Goal: Information Seeking & Learning: Find specific fact

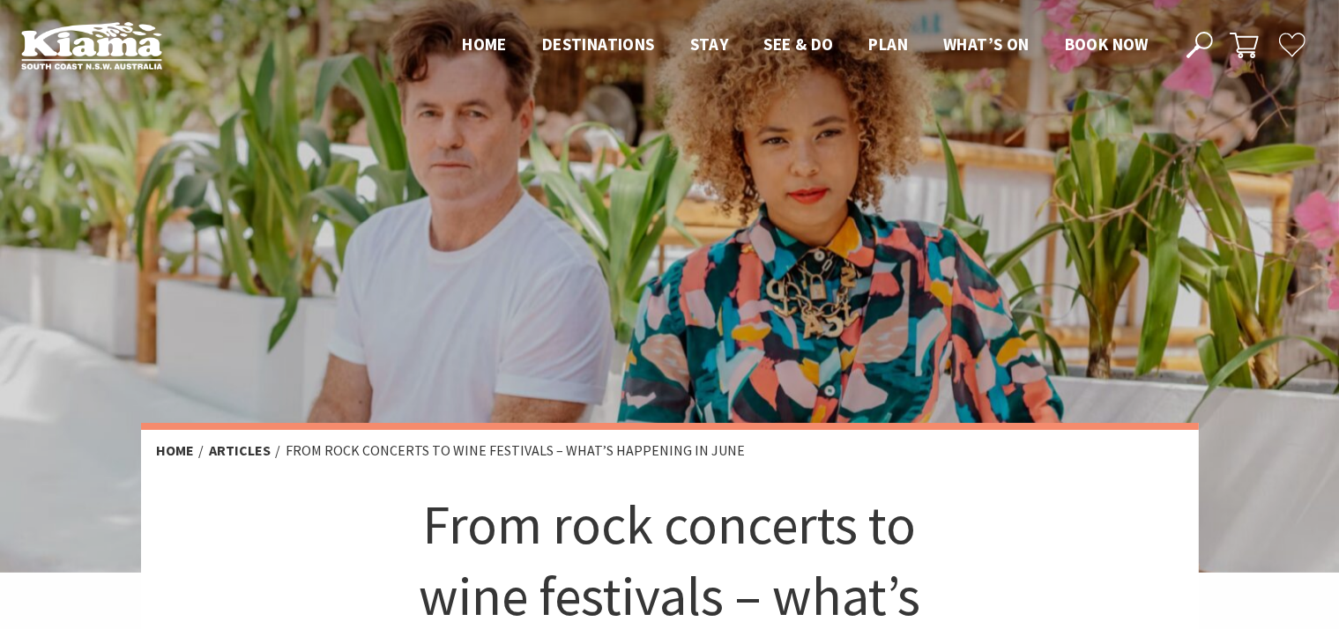
click at [71, 46] on img at bounding box center [91, 45] width 141 height 48
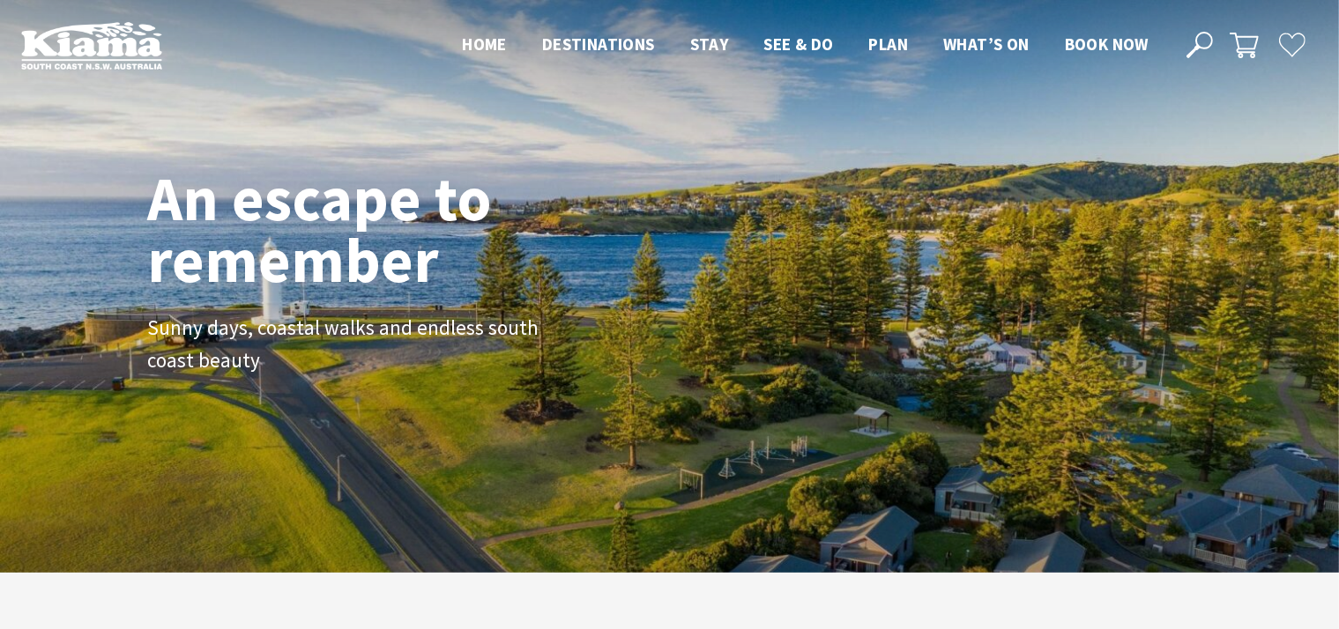
click at [1185, 44] on button "Open Search Dialog" at bounding box center [1198, 44] width 26 height 26
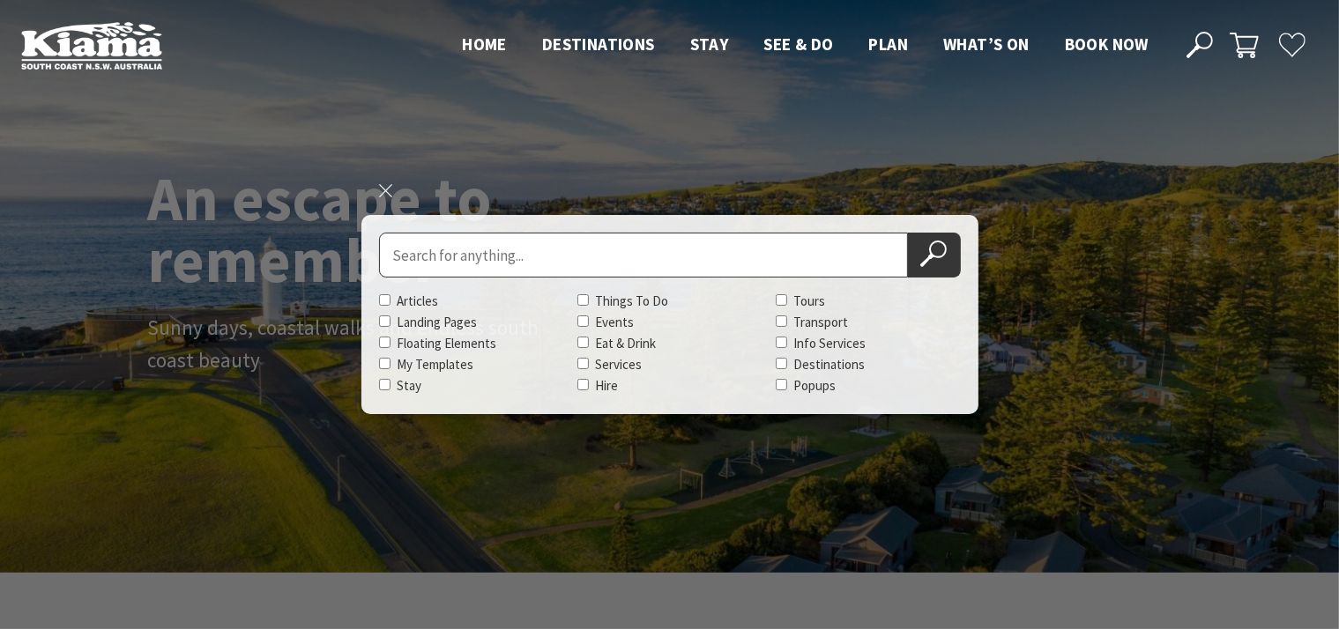
click at [1192, 44] on icon at bounding box center [1199, 45] width 26 height 26
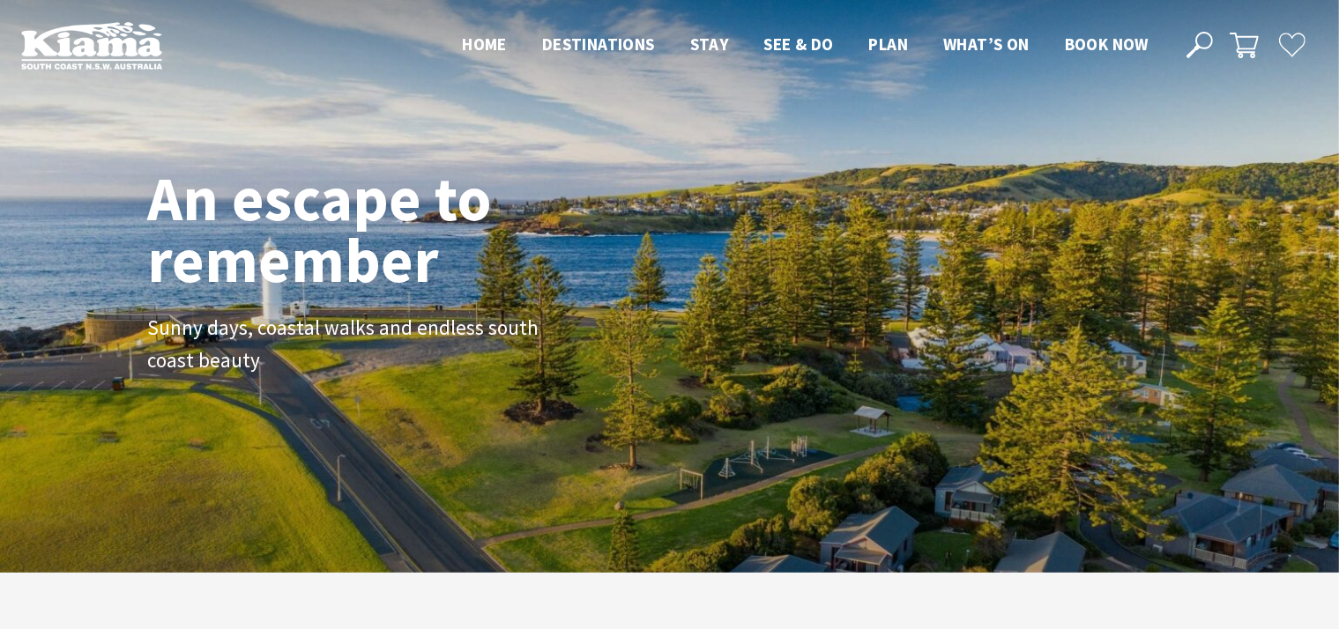
click at [1192, 44] on icon at bounding box center [1199, 45] width 26 height 26
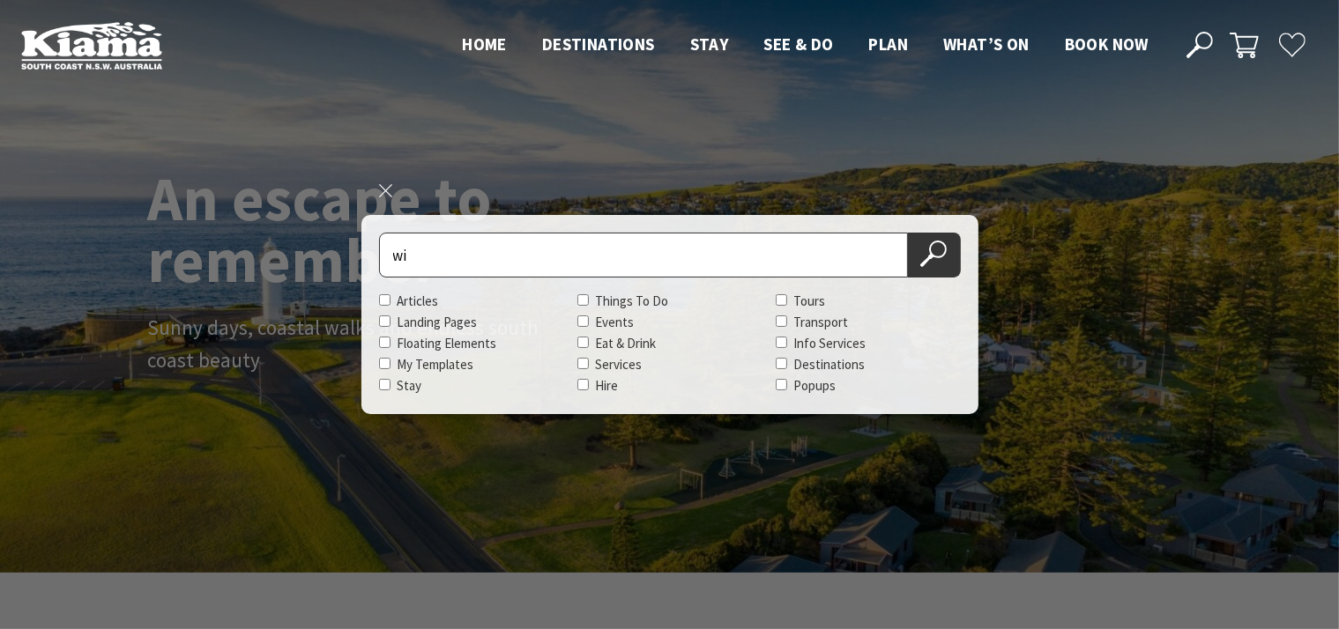
scroll to position [304, 1355]
type input "wine"
click at [908, 233] on button "Search Now" at bounding box center [934, 255] width 53 height 45
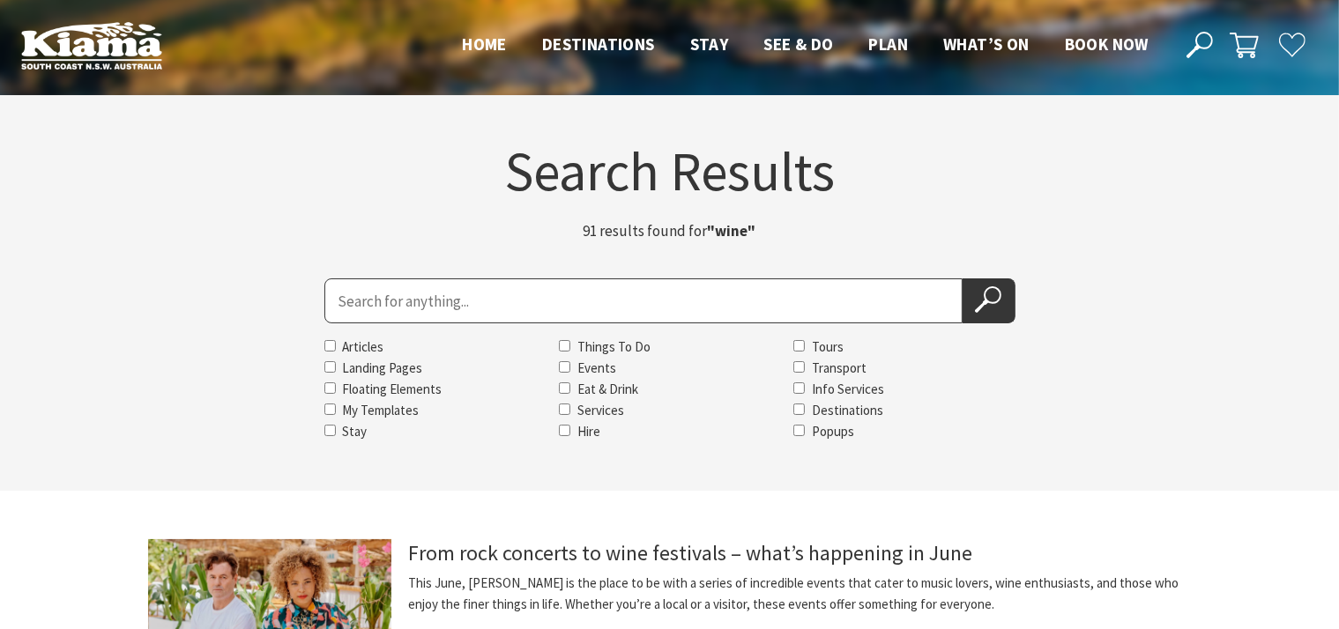
click at [497, 299] on input "Search for" at bounding box center [643, 300] width 638 height 45
type input "regional wine festival"
click at [962, 278] on button "Search Now" at bounding box center [988, 300] width 53 height 45
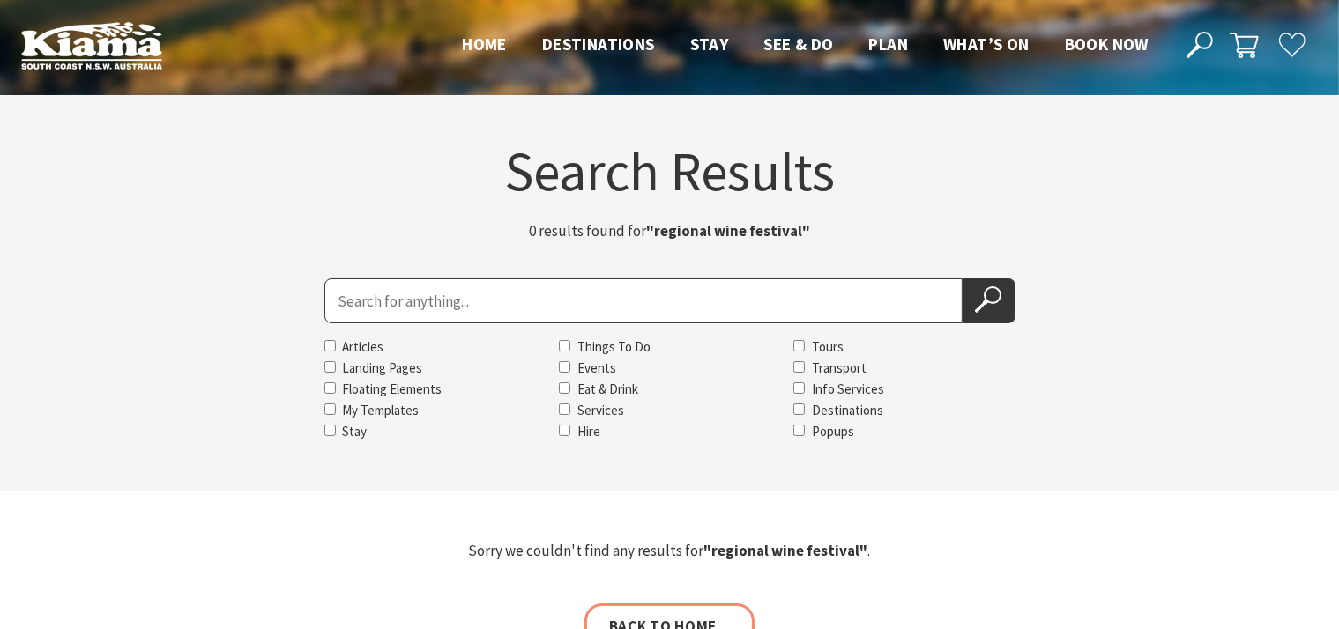
click at [426, 293] on input "Search for" at bounding box center [643, 300] width 638 height 45
